Goal: Information Seeking & Learning: Find specific page/section

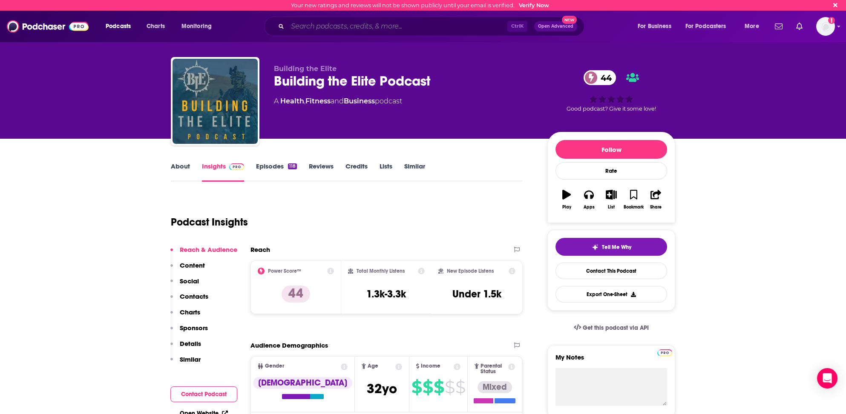
click at [369, 27] on input "Search podcasts, credits, & more..." at bounding box center [398, 27] width 220 height 14
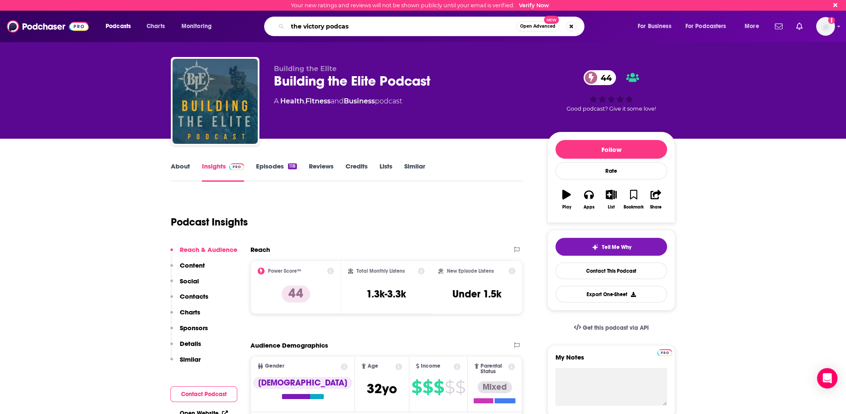
type input "the victory podcast"
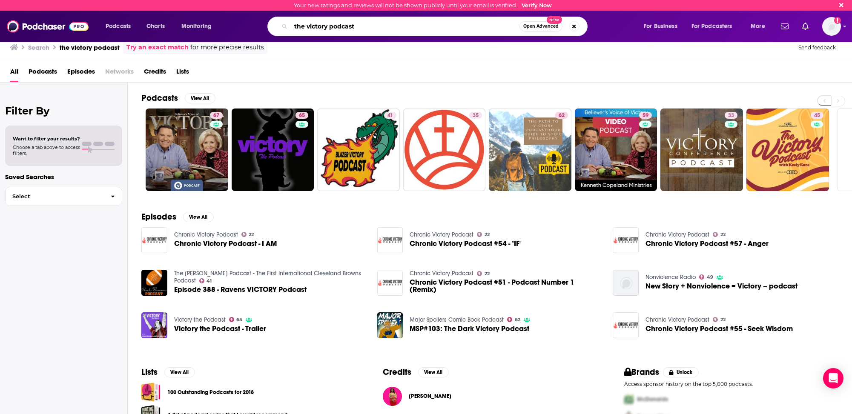
click at [331, 24] on input "the victory podcast" at bounding box center [405, 27] width 229 height 14
click at [330, 24] on input "the victory podcast" at bounding box center [405, 27] width 229 height 14
click at [329, 26] on input "the victory podcast" at bounding box center [405, 27] width 229 height 14
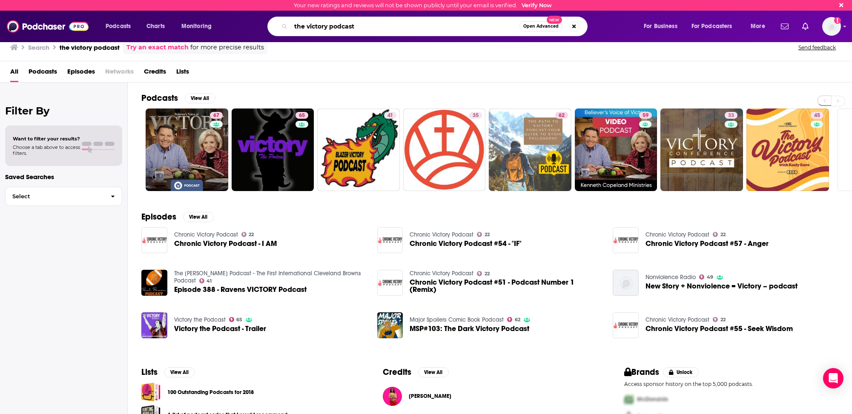
click at [329, 26] on input "the victory podcast" at bounding box center [405, 27] width 229 height 14
type input "[PERSON_NAME]"
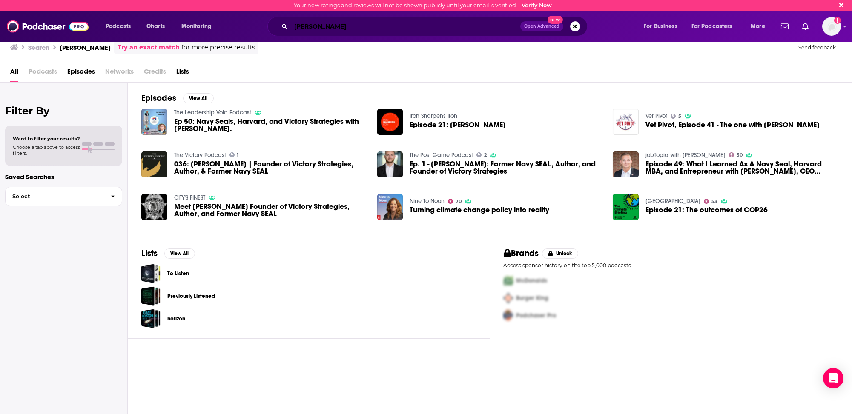
click at [306, 28] on input "[PERSON_NAME]" at bounding box center [406, 27] width 230 height 14
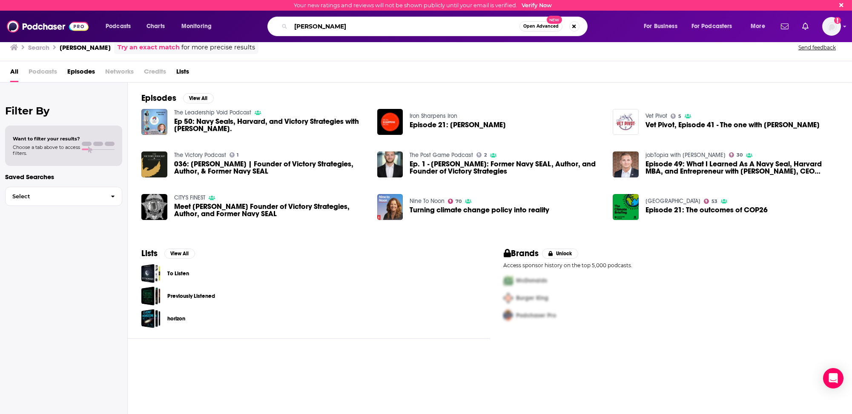
click at [306, 28] on input "[PERSON_NAME]" at bounding box center [405, 27] width 229 height 14
type input "the honor foundation"
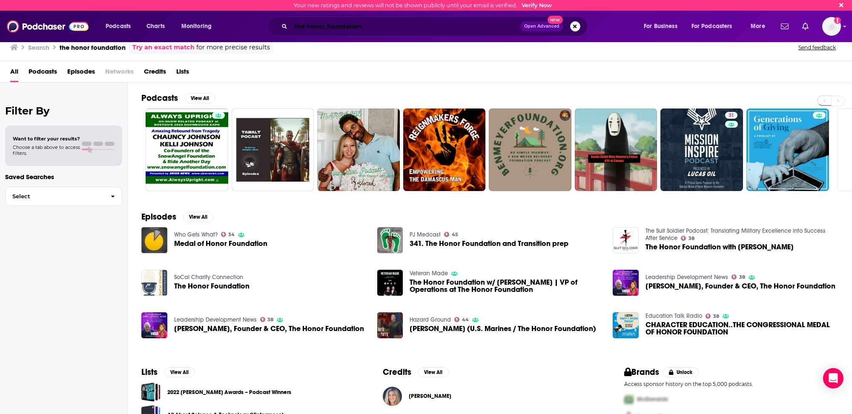
click at [312, 26] on input "the honor foundation" at bounding box center [406, 27] width 230 height 14
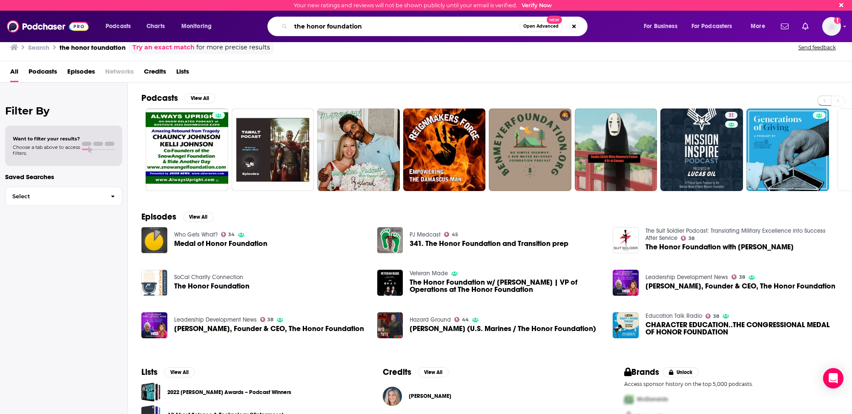
click at [312, 26] on input "the honor foundation" at bounding box center [405, 27] width 229 height 14
type input "in the name of service"
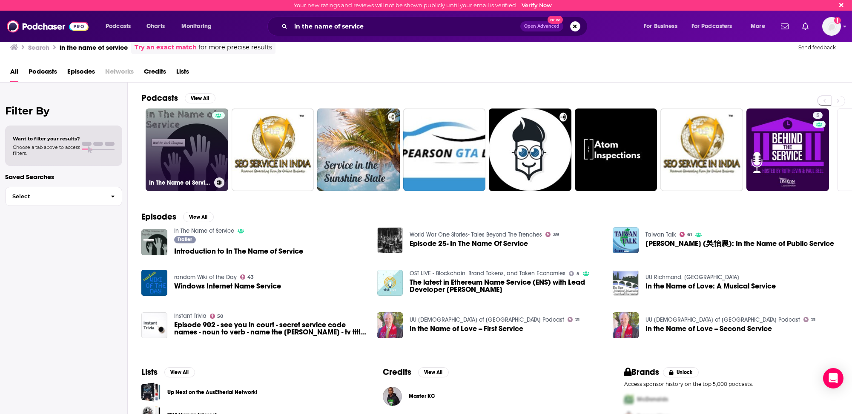
click at [172, 163] on link "In The Name of Service" at bounding box center [187, 150] width 83 height 83
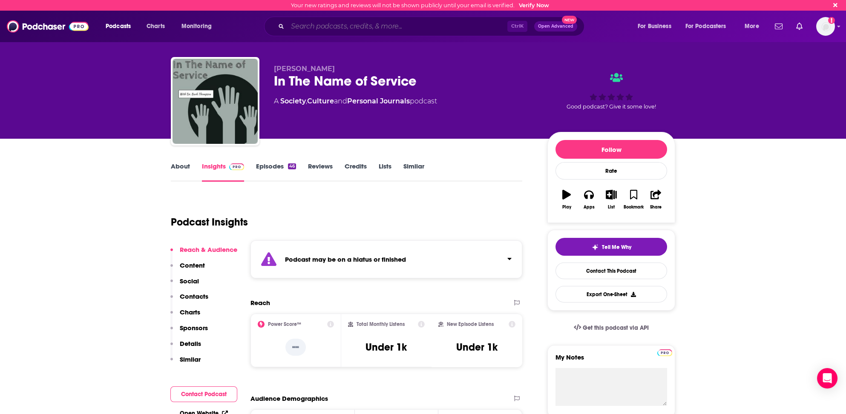
click at [311, 27] on input "Search podcasts, credits, & more..." at bounding box center [398, 27] width 220 height 14
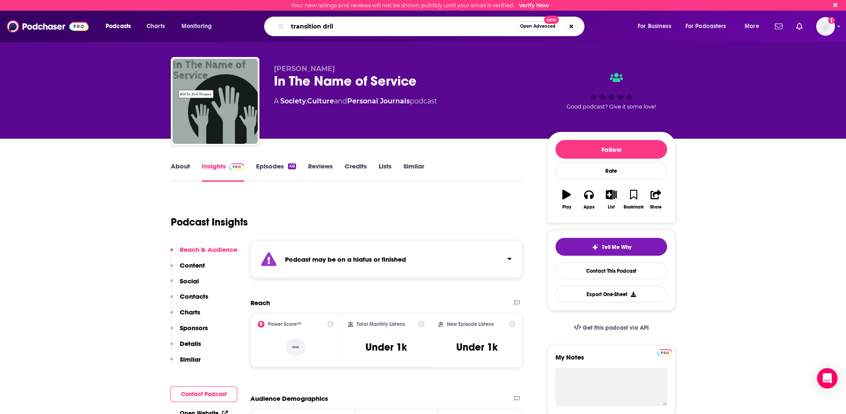
type input "transition drill"
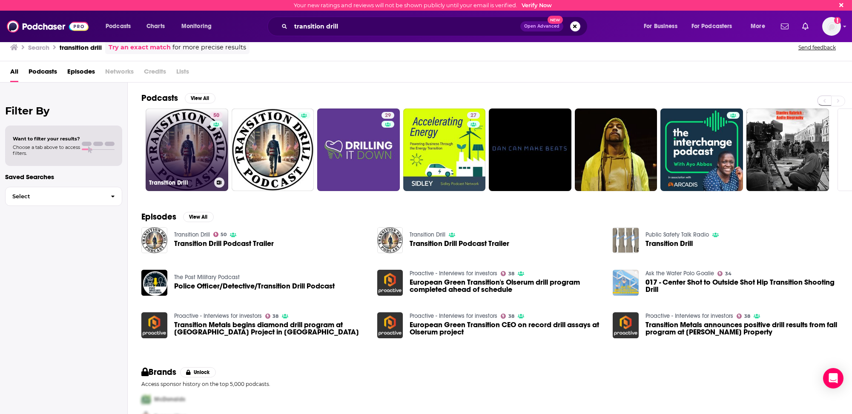
click at [180, 163] on link "50 Transition Drill" at bounding box center [187, 150] width 83 height 83
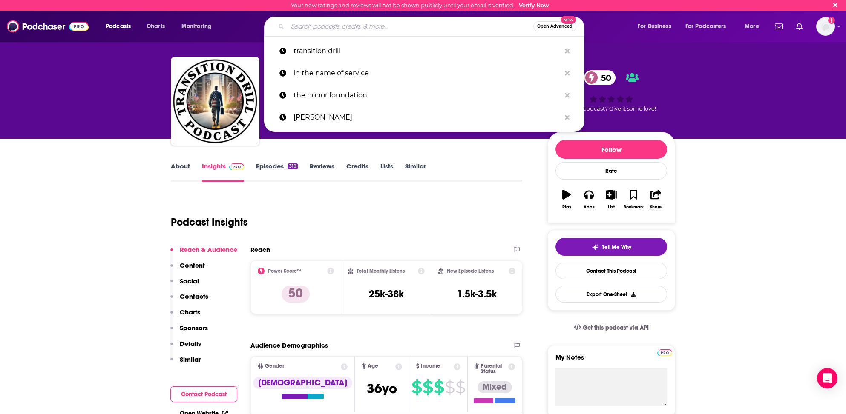
click at [294, 26] on input "Search podcasts, credits, & more..." at bounding box center [411, 27] width 246 height 14
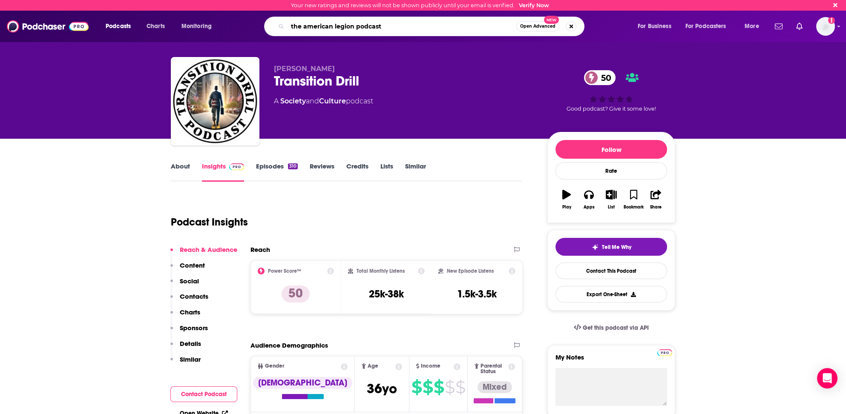
type input "the american legion podcastr"
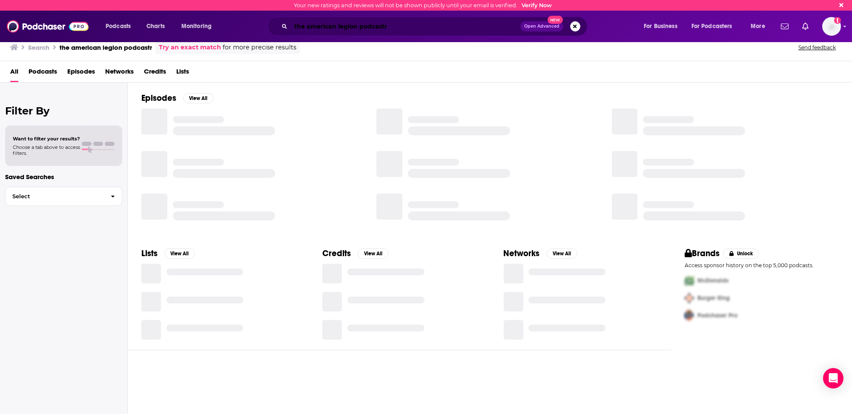
click at [396, 27] on input "the american legion podcastr" at bounding box center [406, 27] width 230 height 14
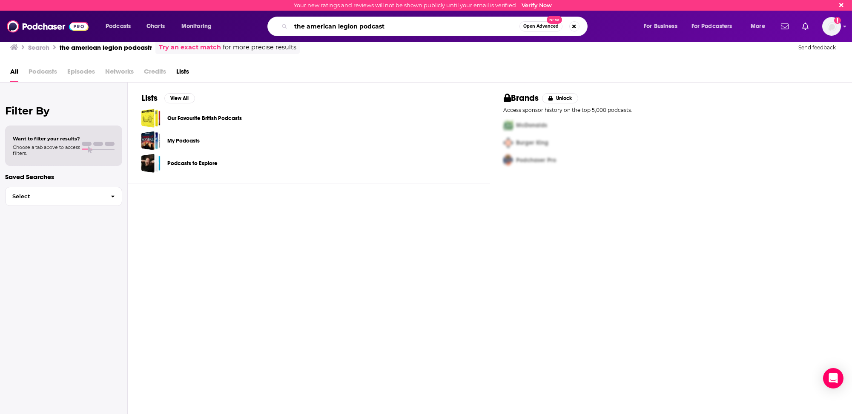
type input "the american legion podcast"
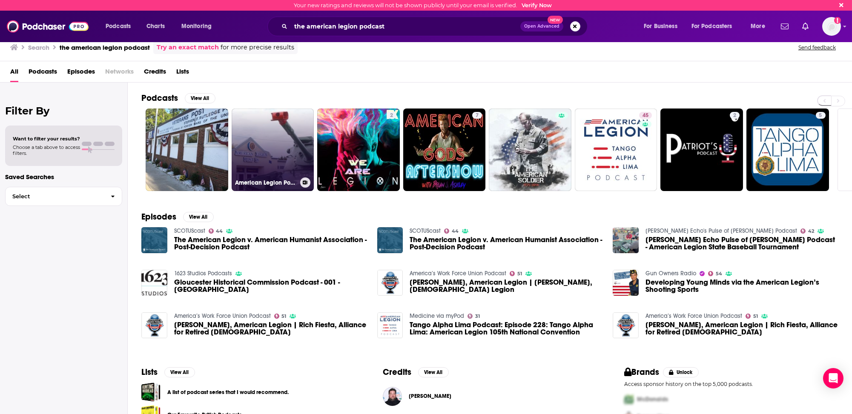
click at [275, 159] on link "American Legion Post 28...Keeping you posted" at bounding box center [273, 150] width 83 height 83
